Goal: Task Accomplishment & Management: Use online tool/utility

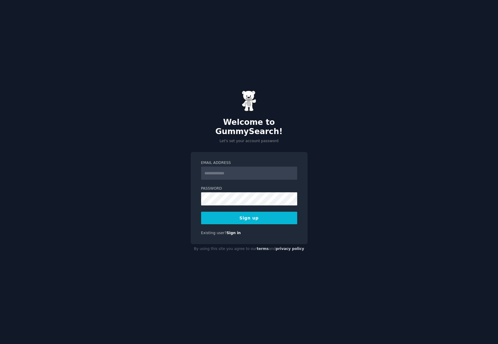
click at [262, 170] on input "Email Address" at bounding box center [249, 173] width 96 height 13
type input "**********"
drag, startPoint x: 333, startPoint y: 173, endPoint x: 332, endPoint y: 176, distance: 3.9
click at [333, 174] on div "**********" at bounding box center [249, 172] width 498 height 344
drag, startPoint x: 391, startPoint y: 164, endPoint x: 352, endPoint y: 182, distance: 42.6
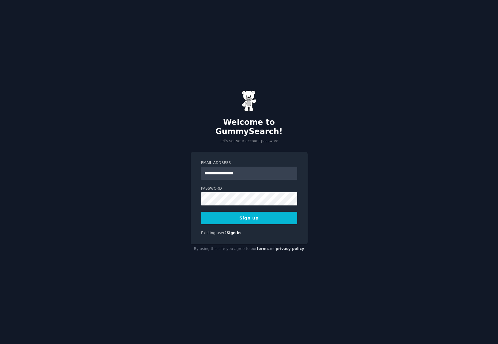
click at [391, 165] on div "**********" at bounding box center [249, 172] width 498 height 344
click at [261, 216] on button "Sign up" at bounding box center [249, 218] width 96 height 13
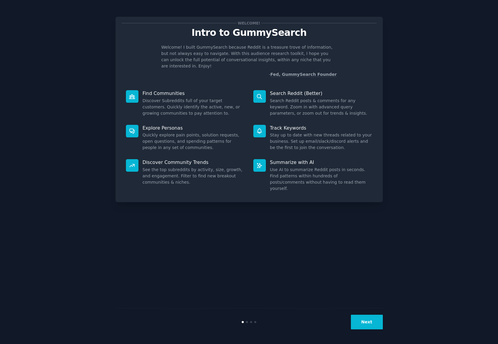
drag, startPoint x: 412, startPoint y: 115, endPoint x: 389, endPoint y: 117, distance: 22.5
click at [410, 115] on div "Welcome! Intro to GummySearch Welcome! I built GummySearch because Reddit is a …" at bounding box center [249, 171] width 482 height 327
drag, startPoint x: 198, startPoint y: 214, endPoint x: 190, endPoint y: 208, distance: 9.8
click at [198, 214] on div "Welcome! Intro to GummySearch Welcome! I built GummySearch because Reddit is a …" at bounding box center [250, 171] width 268 height 327
click at [169, 90] on p "Find Communities" at bounding box center [194, 93] width 102 height 6
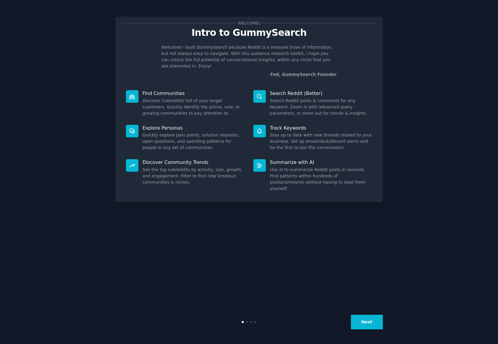
click at [378, 325] on button "Next" at bounding box center [367, 322] width 32 height 15
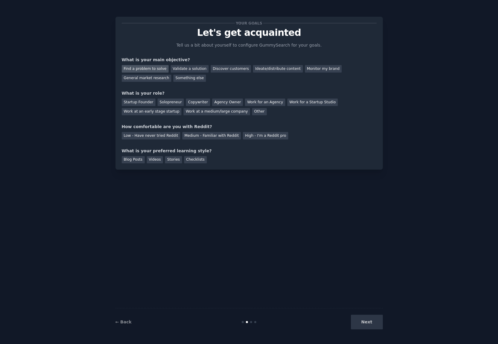
click at [138, 69] on div "Find a problem to solve" at bounding box center [145, 68] width 47 height 7
click at [314, 71] on div "Monitor my brand" at bounding box center [323, 68] width 37 height 7
click at [142, 68] on div "Find a problem to solve" at bounding box center [145, 68] width 47 height 7
click at [172, 101] on div "Solopreneur" at bounding box center [171, 102] width 26 height 7
click at [217, 136] on div "Medium - Familiar with Reddit" at bounding box center [211, 135] width 59 height 7
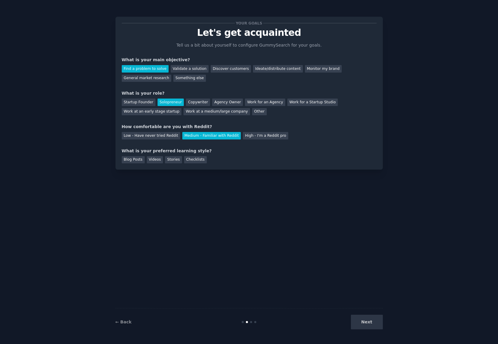
click at [156, 159] on div "Videos" at bounding box center [155, 159] width 16 height 7
drag, startPoint x: 376, startPoint y: 324, endPoint x: 381, endPoint y: 338, distance: 14.8
click at [376, 324] on button "Next" at bounding box center [367, 322] width 32 height 15
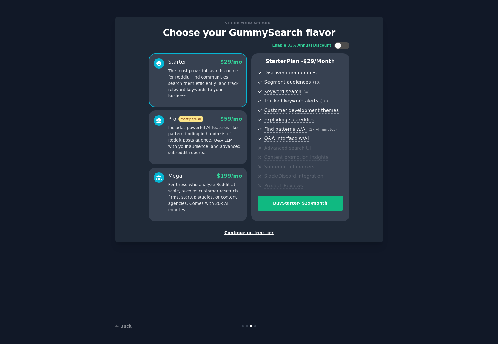
click at [263, 233] on div "Continue on free tier" at bounding box center [249, 233] width 255 height 6
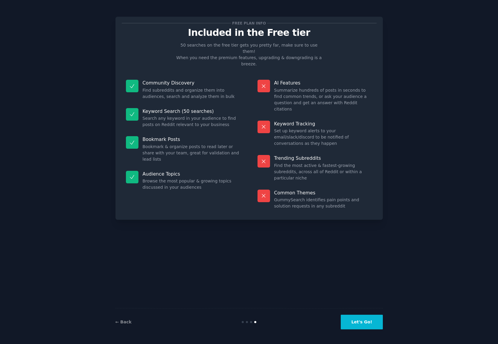
click at [369, 326] on button "Let's Go!" at bounding box center [362, 322] width 42 height 15
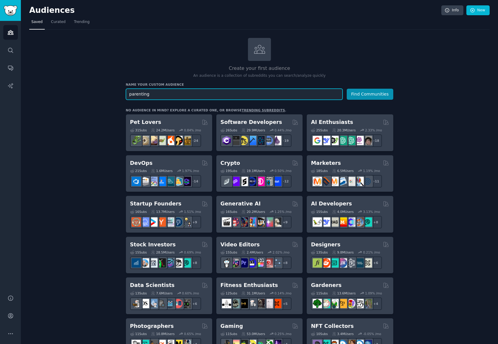
type input "parenting"
click at [347, 89] on button "Find Communities" at bounding box center [370, 94] width 47 height 11
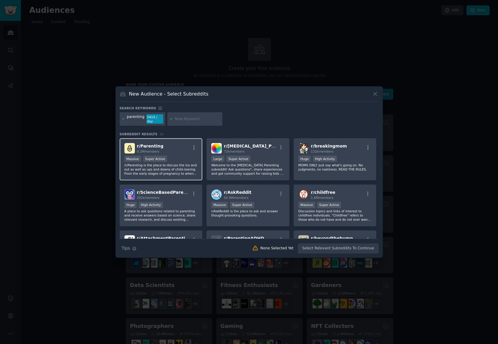
click at [173, 165] on p "/r/Parenting is the place to discuss the ins and out as well as ups and downs o…" at bounding box center [161, 169] width 73 height 13
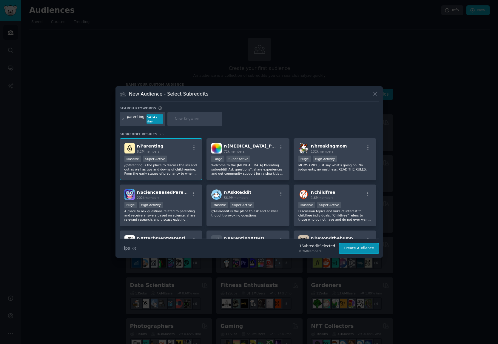
click at [355, 249] on button "Create Audience" at bounding box center [359, 248] width 39 height 10
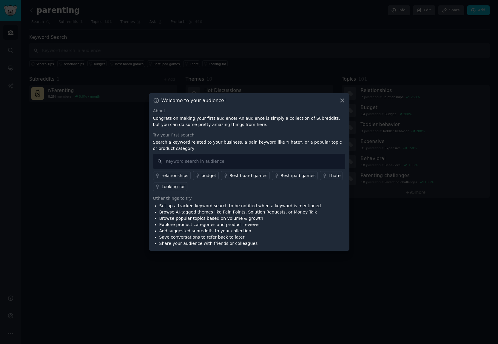
click at [342, 100] on icon at bounding box center [342, 100] width 3 height 3
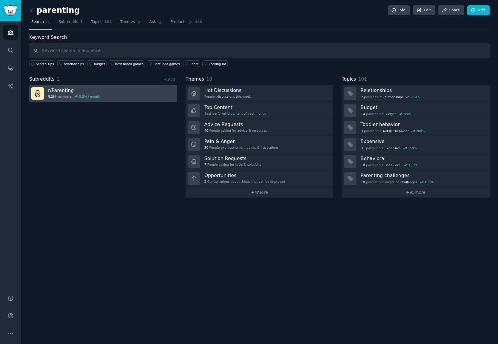
click at [96, 93] on div "r/ Parenting 8.2M members 0.0 % / month" at bounding box center [74, 93] width 52 height 13
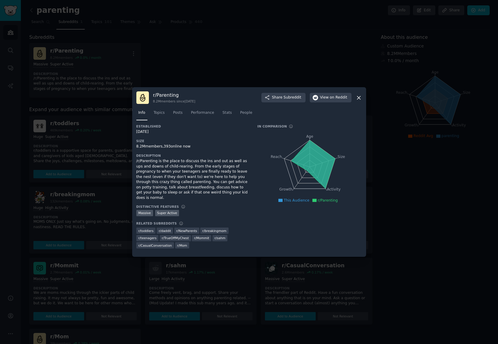
click at [359, 98] on icon at bounding box center [359, 98] width 6 height 6
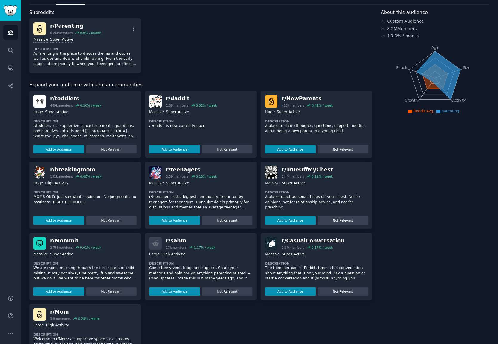
scroll to position [60, 0]
